Goal: Task Accomplishment & Management: Use online tool/utility

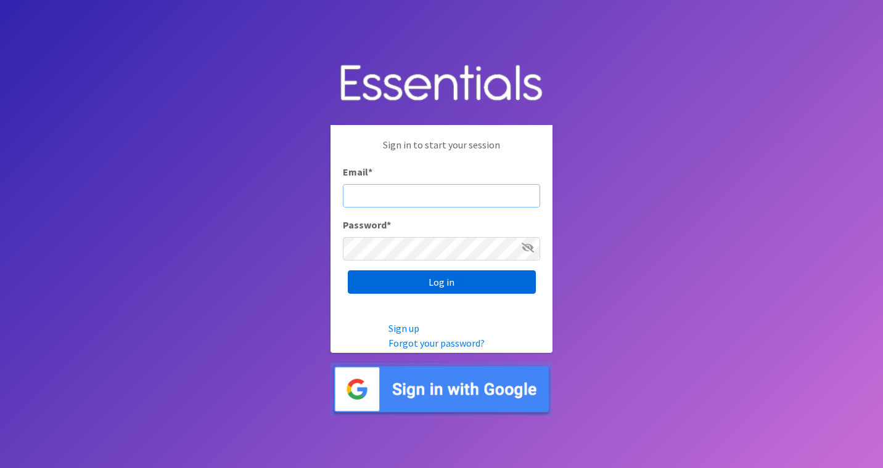
type input "roz@momshelpingmomsfoundation.org"
click at [485, 287] on input "Log in" at bounding box center [442, 282] width 188 height 23
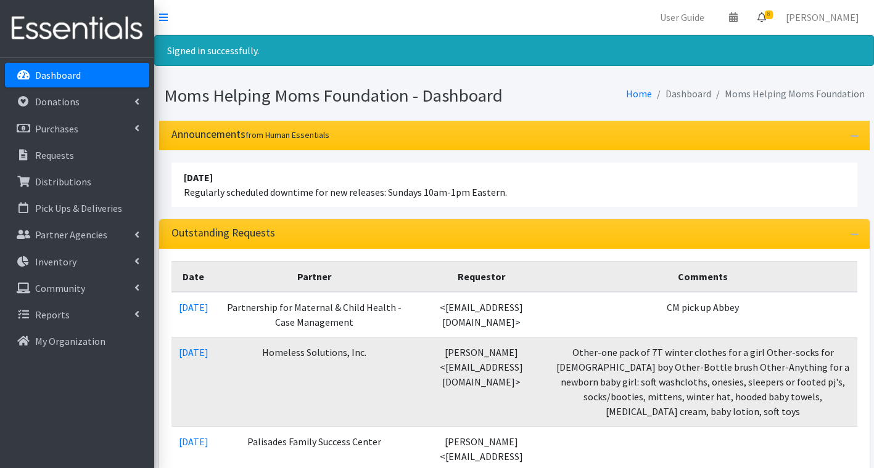
click at [775, 15] on link "8" at bounding box center [761, 17] width 28 height 25
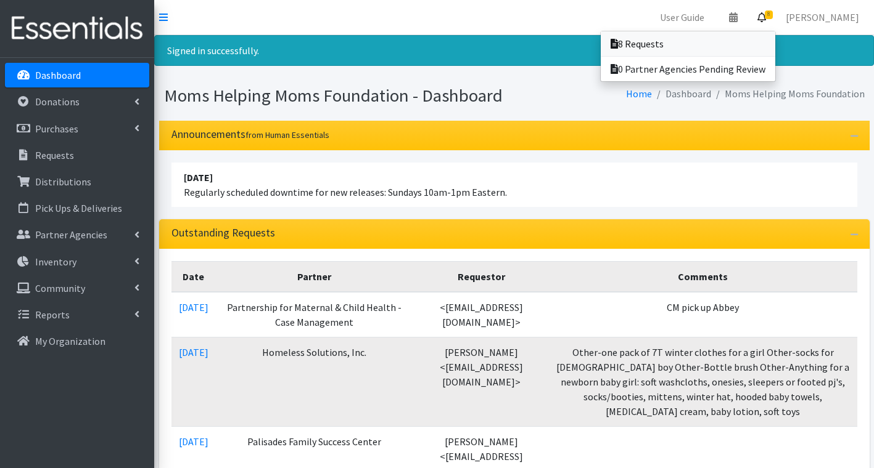
click at [701, 45] on link "8 Requests" at bounding box center [687, 43] width 174 height 25
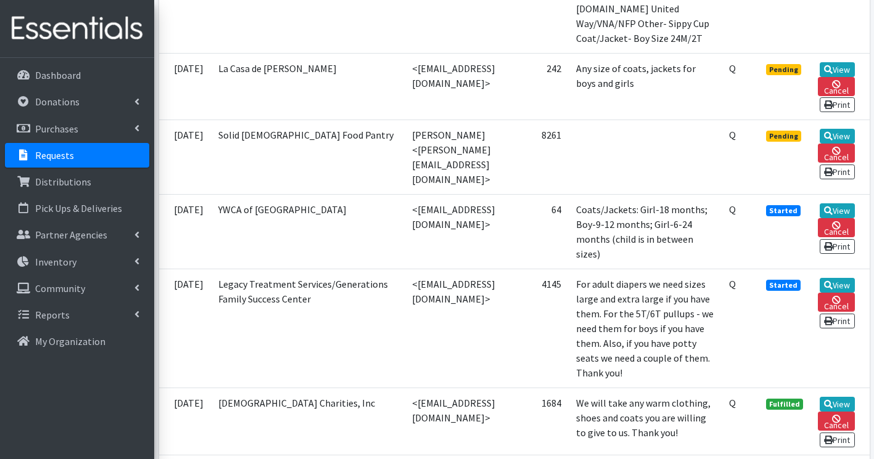
scroll to position [740, 0]
click at [832, 138] on icon at bounding box center [828, 135] width 9 height 9
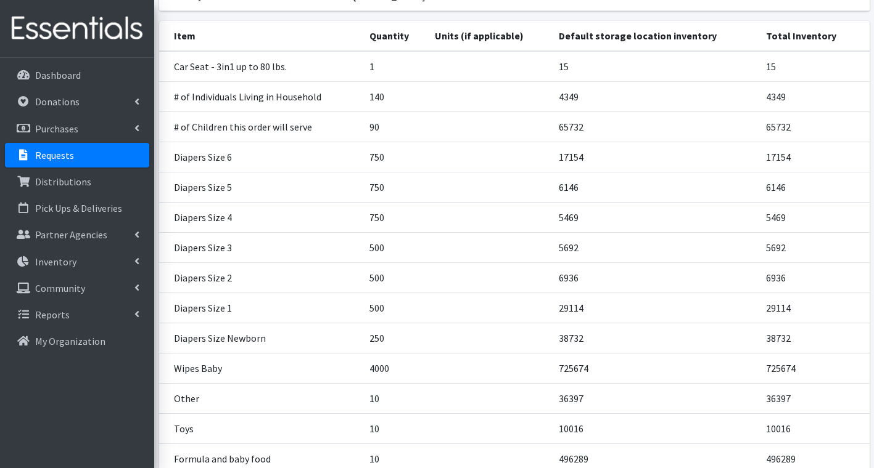
scroll to position [303, 0]
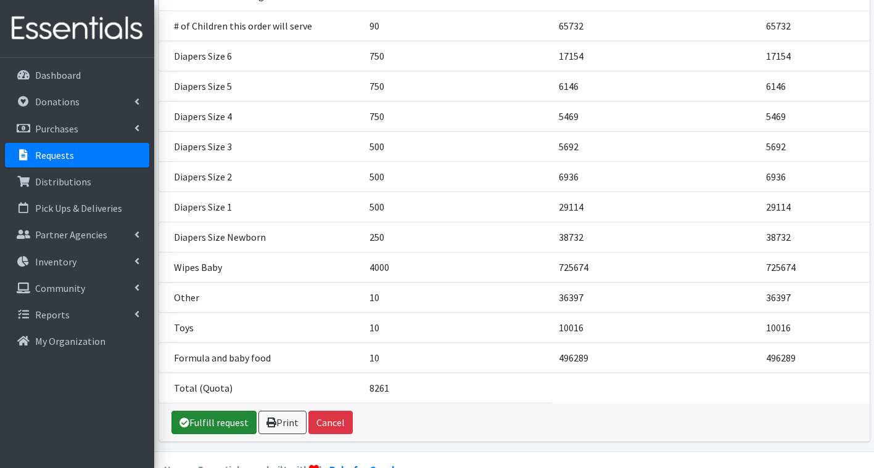
click at [220, 411] on link "Fulfill request" at bounding box center [213, 422] width 85 height 23
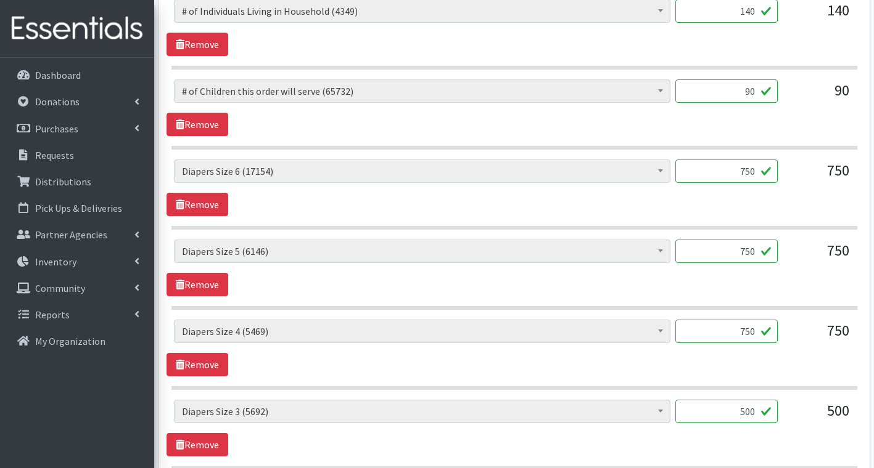
scroll to position [616, 0]
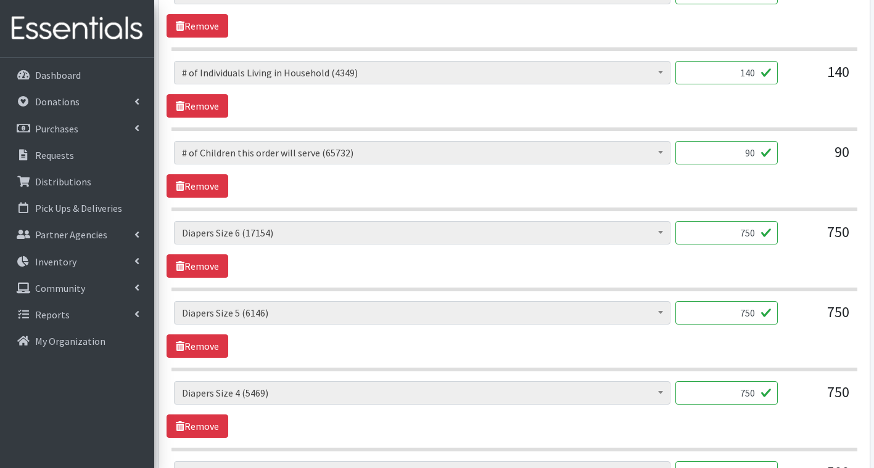
click at [758, 234] on input "750" at bounding box center [726, 232] width 102 height 23
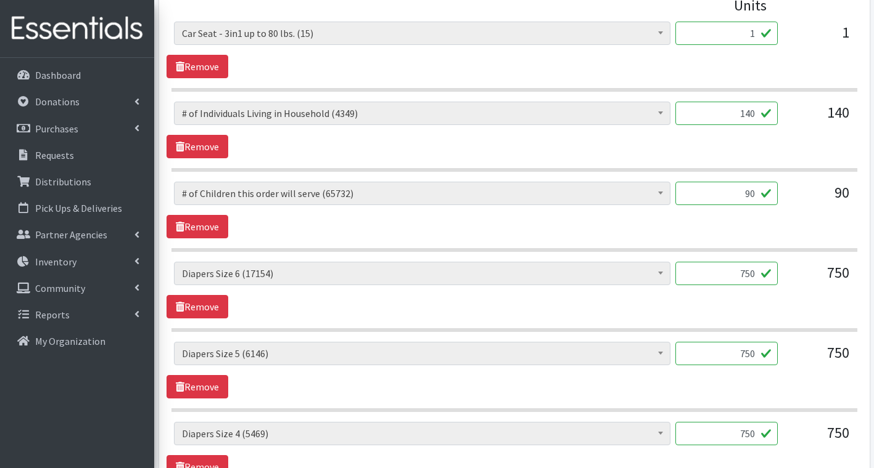
scroll to position [555, 0]
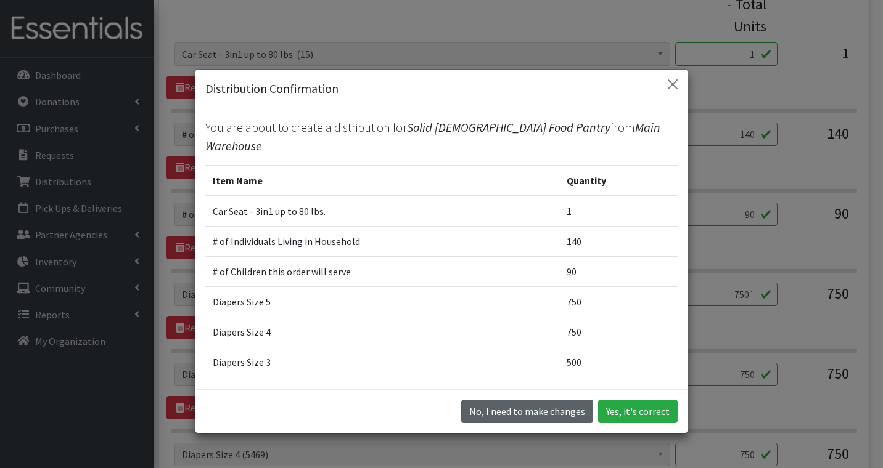
click at [500, 414] on button "No, I need to make changes" at bounding box center [527, 411] width 132 height 23
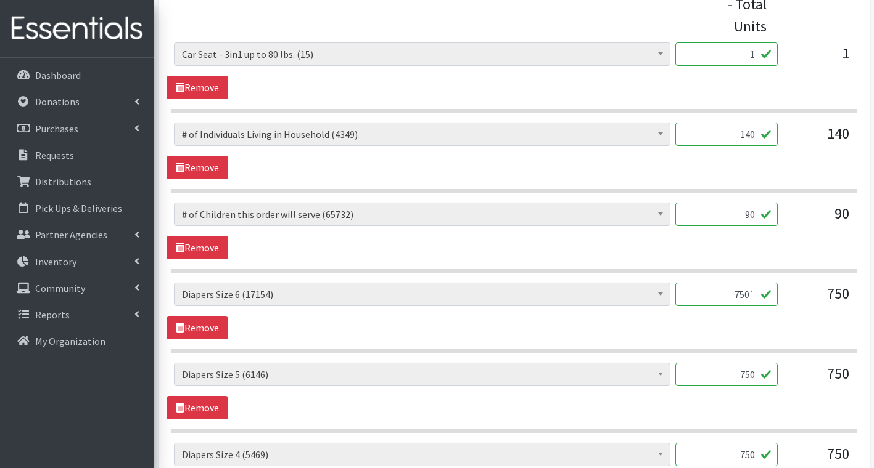
click at [755, 293] on input "750`" at bounding box center [726, 294] width 102 height 23
click at [750, 297] on input "750`" at bounding box center [726, 294] width 102 height 23
type input "748"
click at [803, 330] on div "# of Children this order will serve (65732) # of Individuals Living in Househol…" at bounding box center [513, 311] width 695 height 57
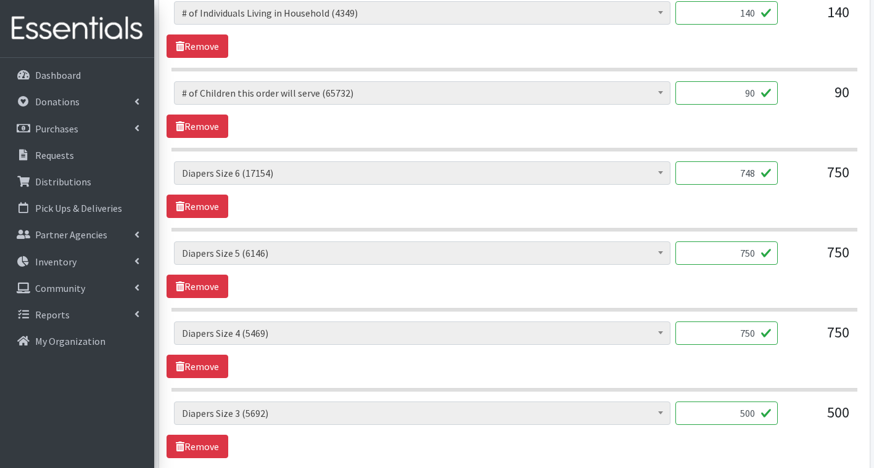
scroll to position [678, 0]
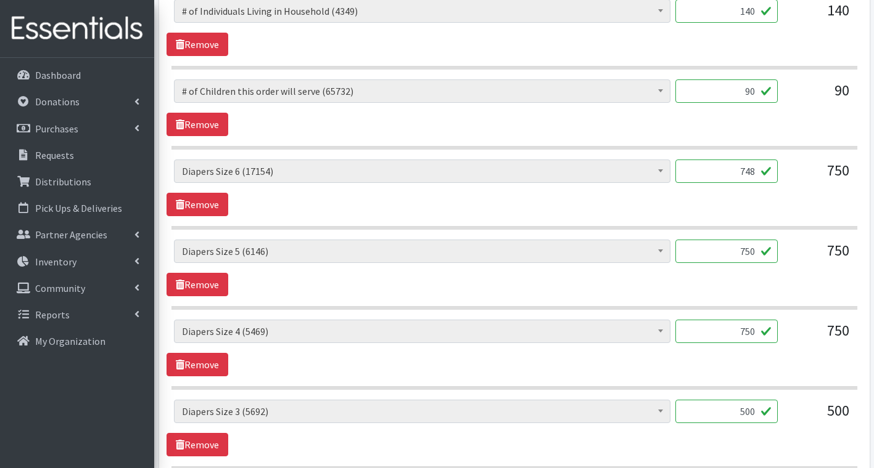
click at [756, 252] on input "750" at bounding box center [726, 251] width 102 height 23
type input "756"
click at [759, 414] on input "500" at bounding box center [726, 411] width 102 height 23
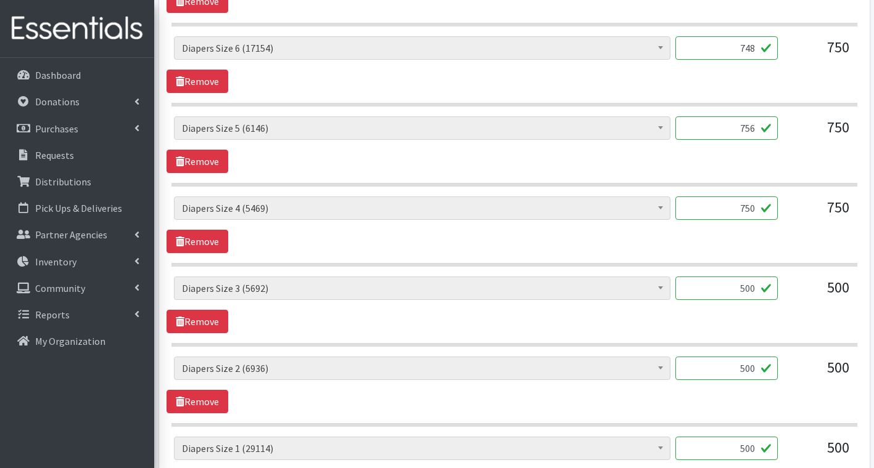
scroll to position [863, 0]
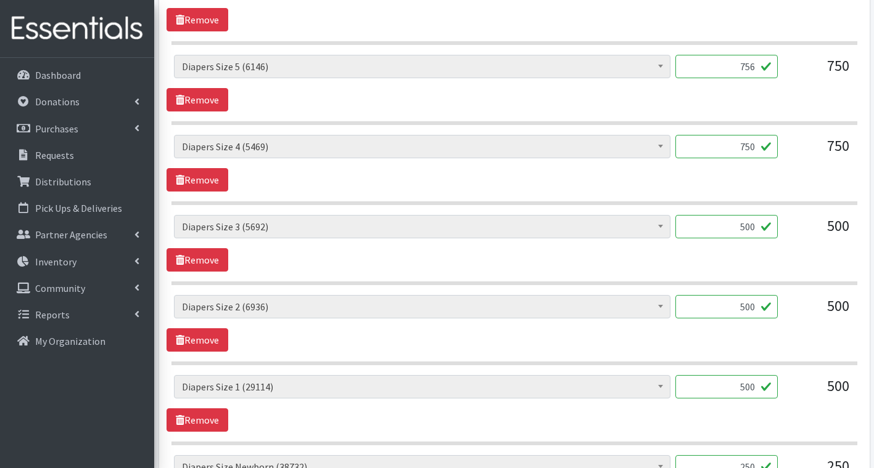
click at [759, 310] on input "500" at bounding box center [726, 306] width 102 height 23
click at [751, 227] on input "500" at bounding box center [726, 226] width 102 height 23
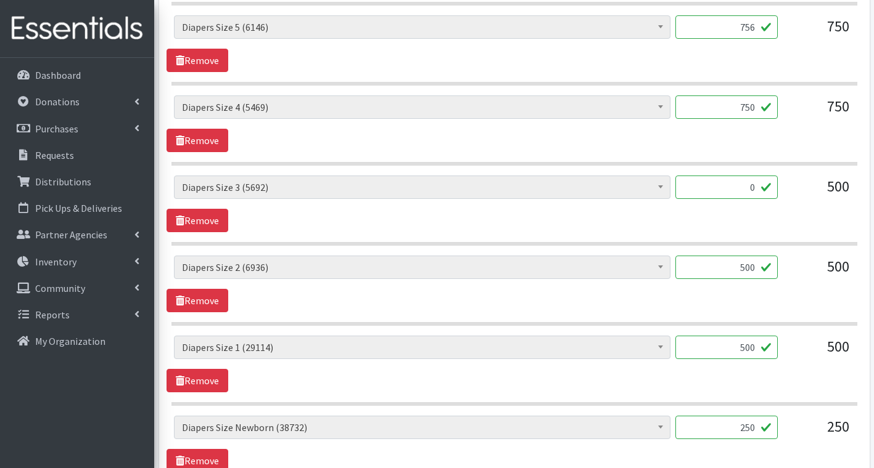
scroll to position [925, 0]
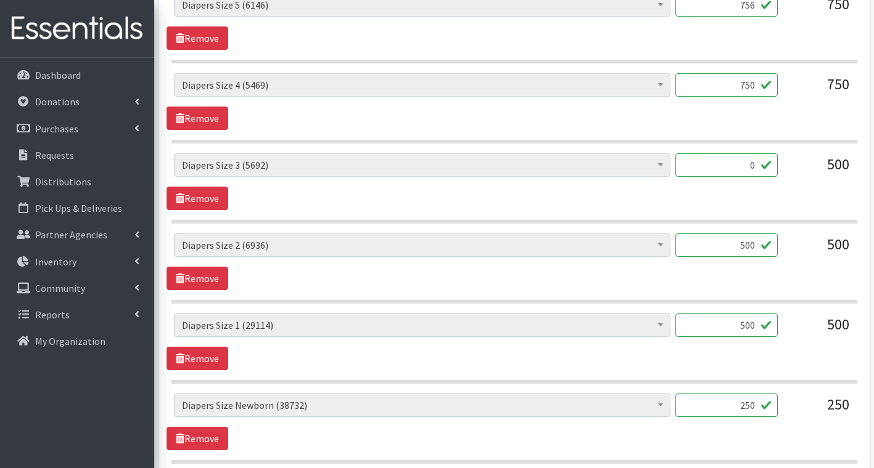
type input "0"
click at [756, 404] on input "250" at bounding box center [726, 405] width 102 height 23
type input "274"
click at [803, 391] on div "# of Children this order will serve (65732) # of Individuals Living in Househol…" at bounding box center [513, 229] width 685 height 1112
click at [758, 322] on input "500" at bounding box center [726, 325] width 102 height 23
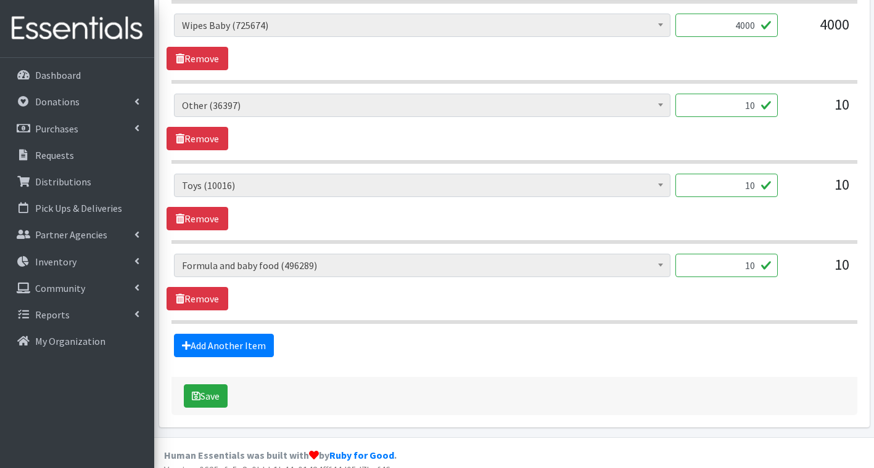
scroll to position [1401, 0]
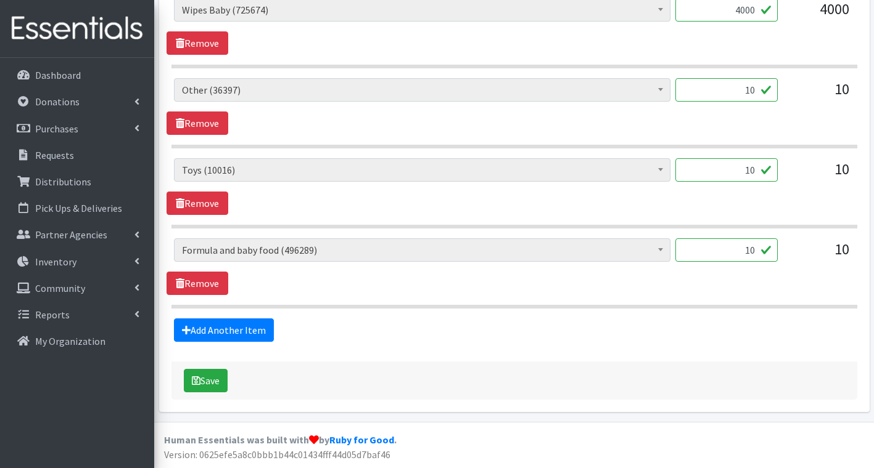
click at [756, 254] on input "10" at bounding box center [726, 250] width 102 height 23
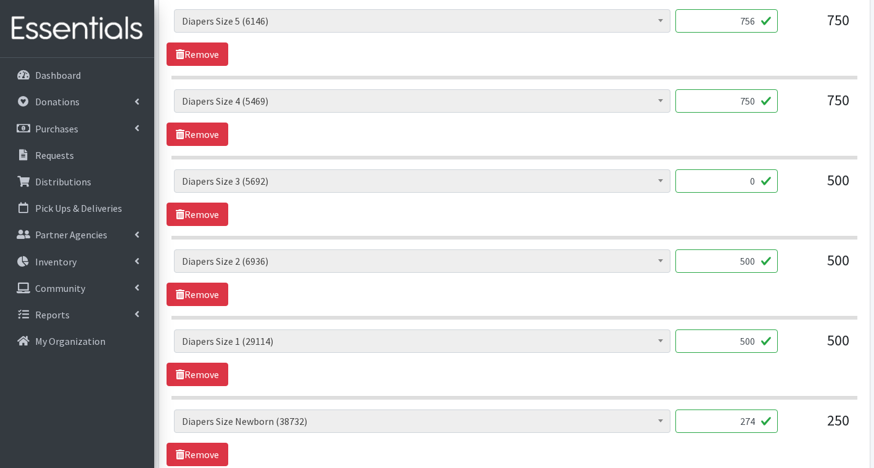
scroll to position [907, 0]
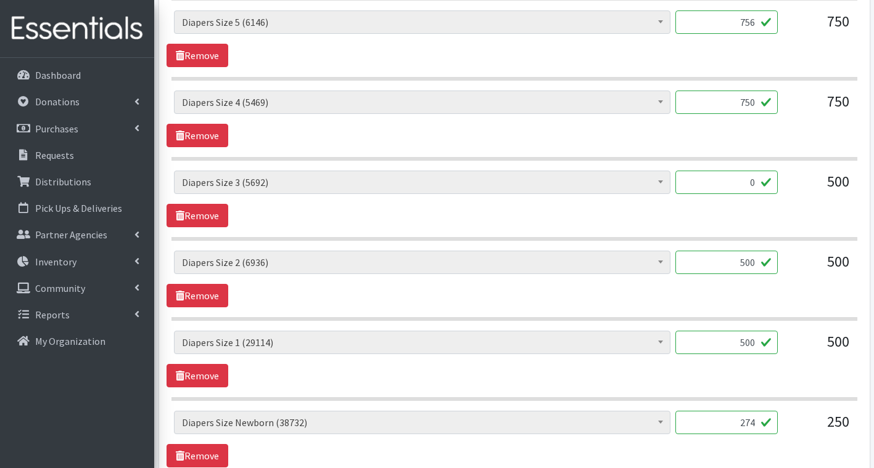
click at [754, 186] on input "0" at bounding box center [726, 182] width 102 height 23
click at [758, 346] on input "500" at bounding box center [726, 342] width 102 height 23
type input "513"
click at [714, 304] on div "# of Children this order will serve (65732) # of Individuals Living in Househol…" at bounding box center [513, 279] width 695 height 57
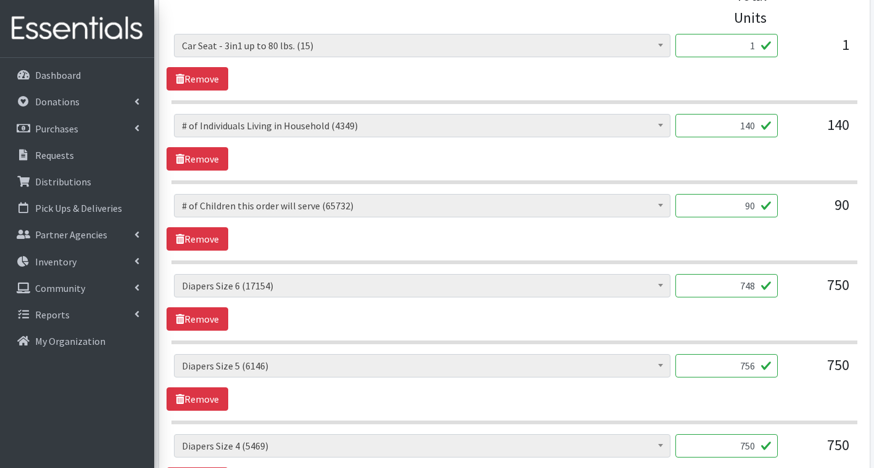
scroll to position [538, 0]
